Goal: Navigation & Orientation: Understand site structure

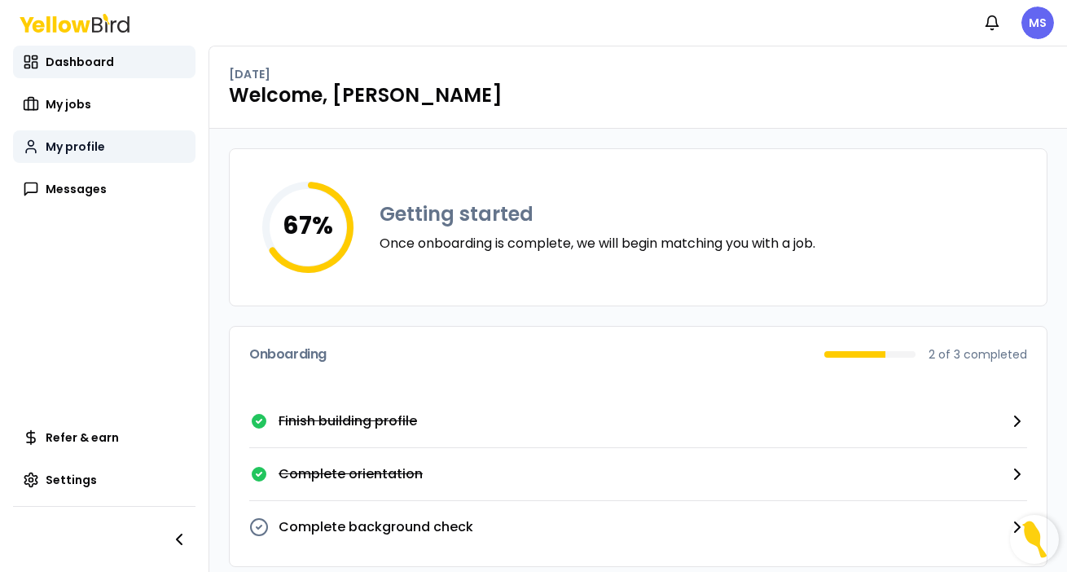
click at [82, 151] on span "My profile" at bounding box center [75, 147] width 59 height 16
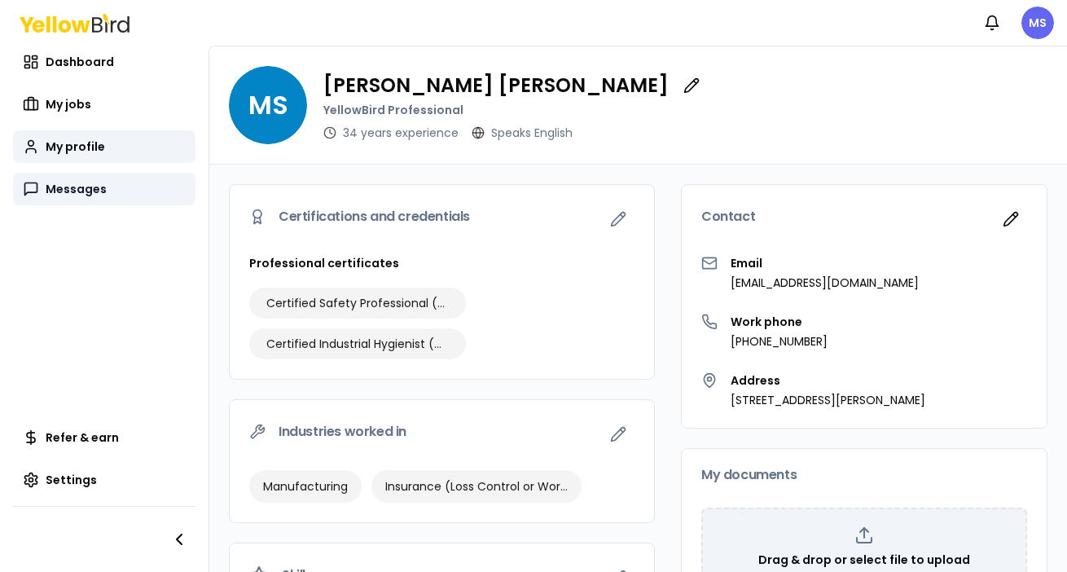
click at [64, 188] on span "Messages" at bounding box center [76, 189] width 61 height 16
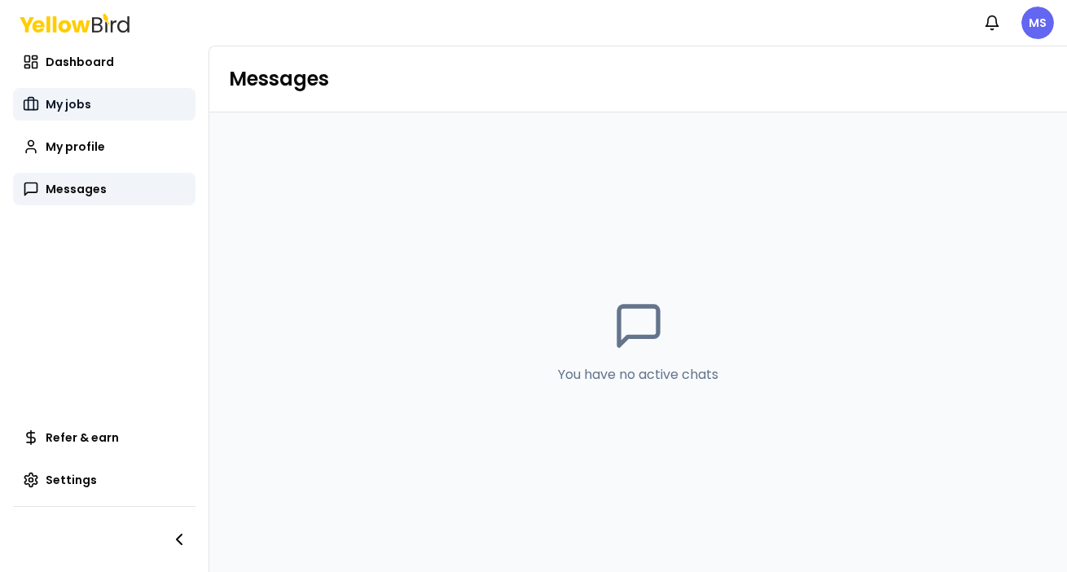
click at [59, 100] on span "My jobs" at bounding box center [69, 104] width 46 height 16
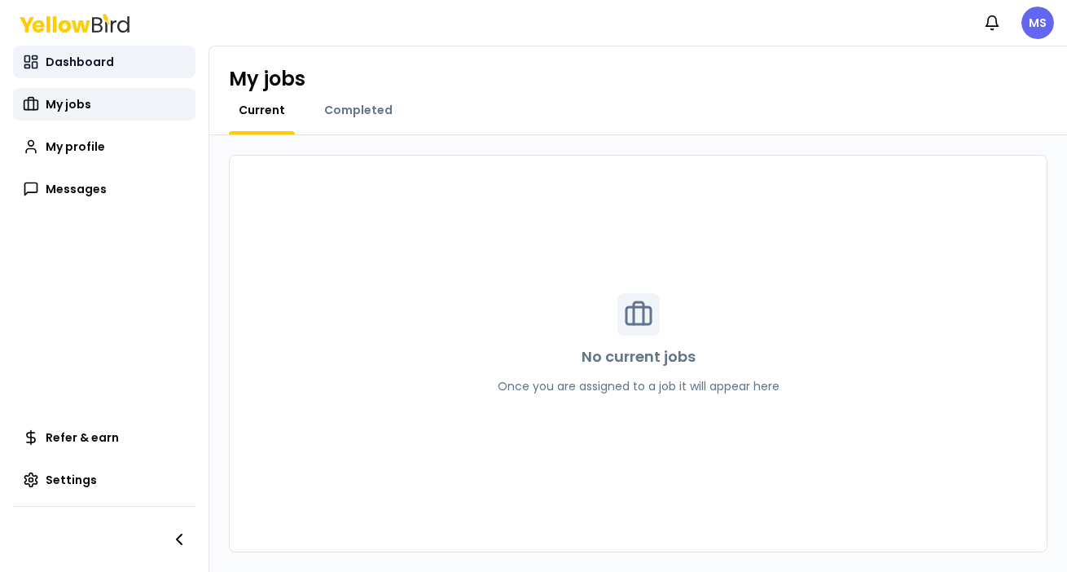
click at [78, 62] on span "Dashboard" at bounding box center [80, 62] width 68 height 16
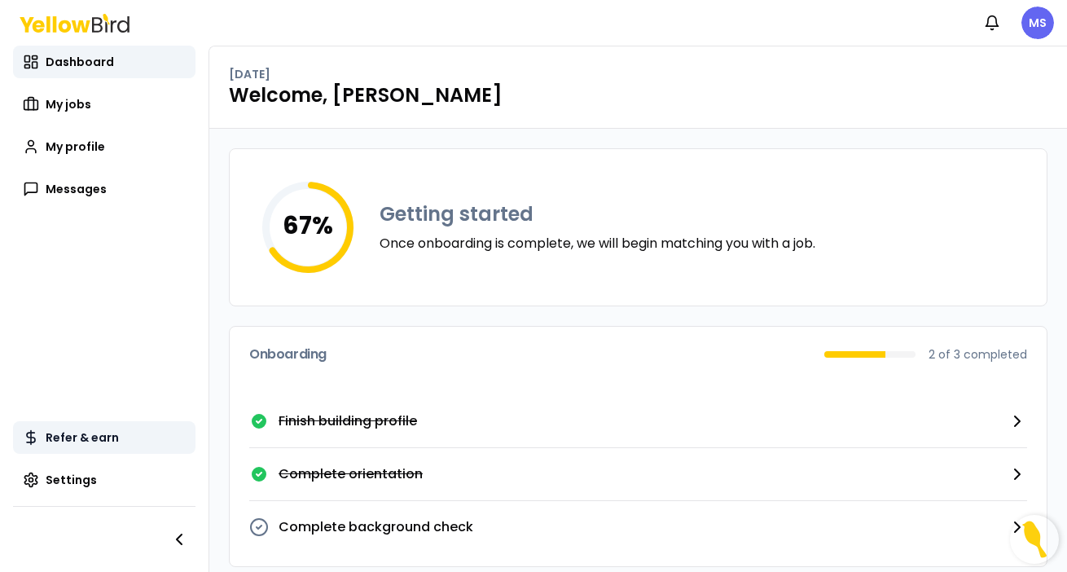
click at [90, 441] on span "Refer & earn" at bounding box center [82, 437] width 73 height 16
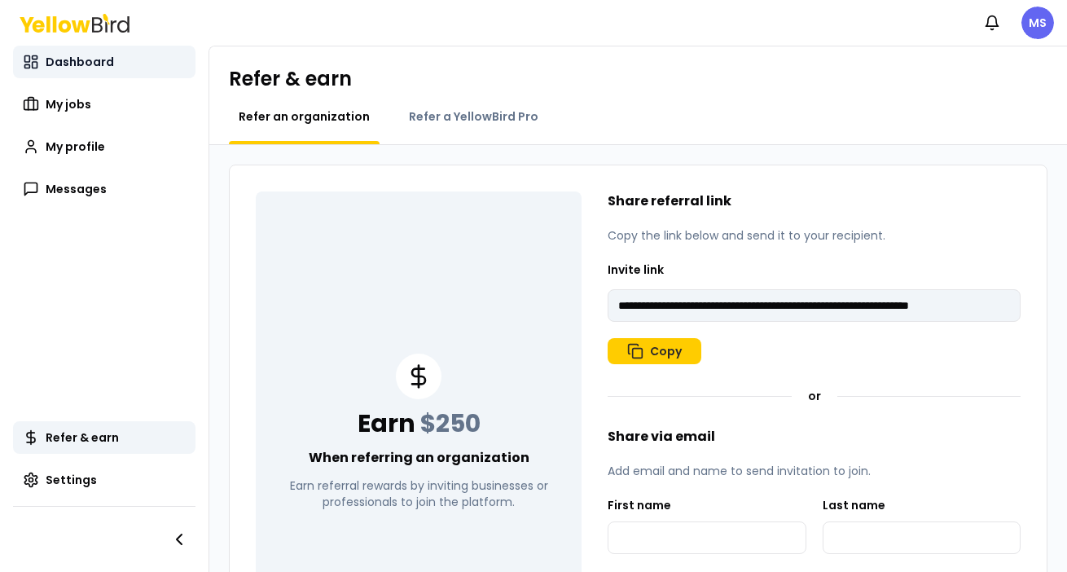
click at [68, 61] on span "Dashboard" at bounding box center [80, 62] width 68 height 16
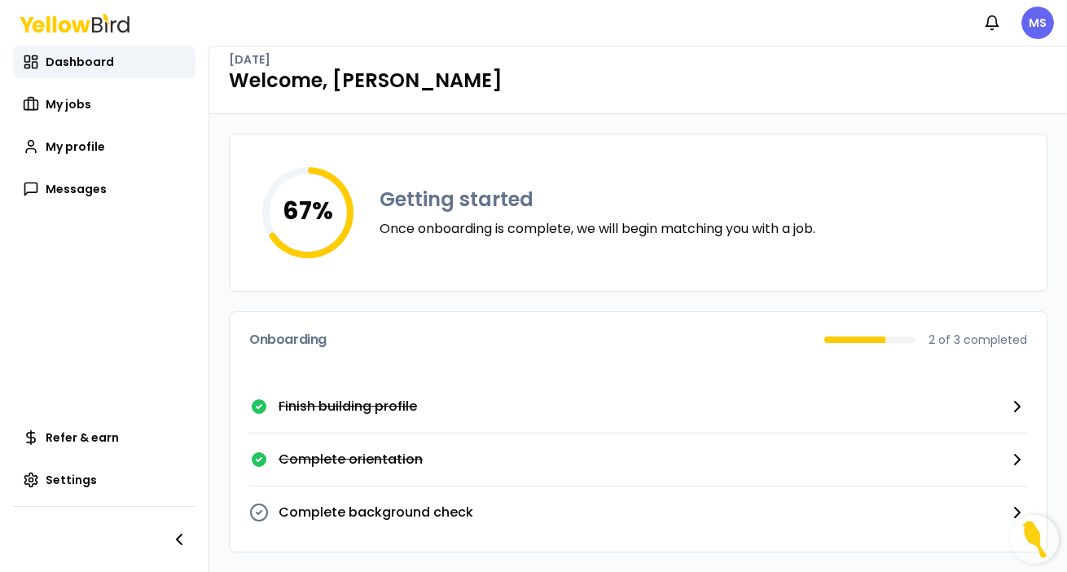
scroll to position [15, 0]
